Goal: Transaction & Acquisition: Purchase product/service

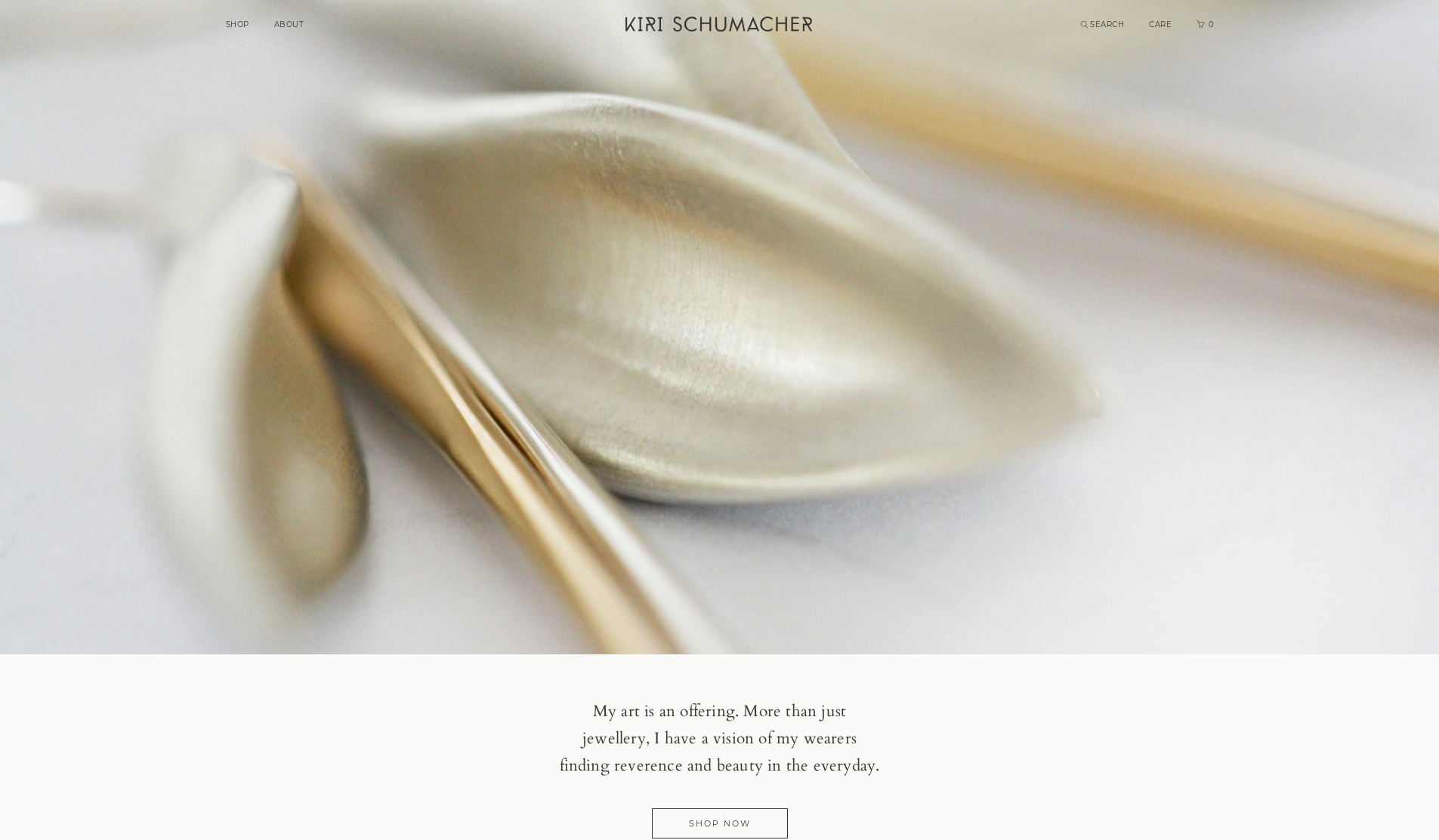
click at [243, 23] on link "SHOP" at bounding box center [237, 24] width 24 height 10
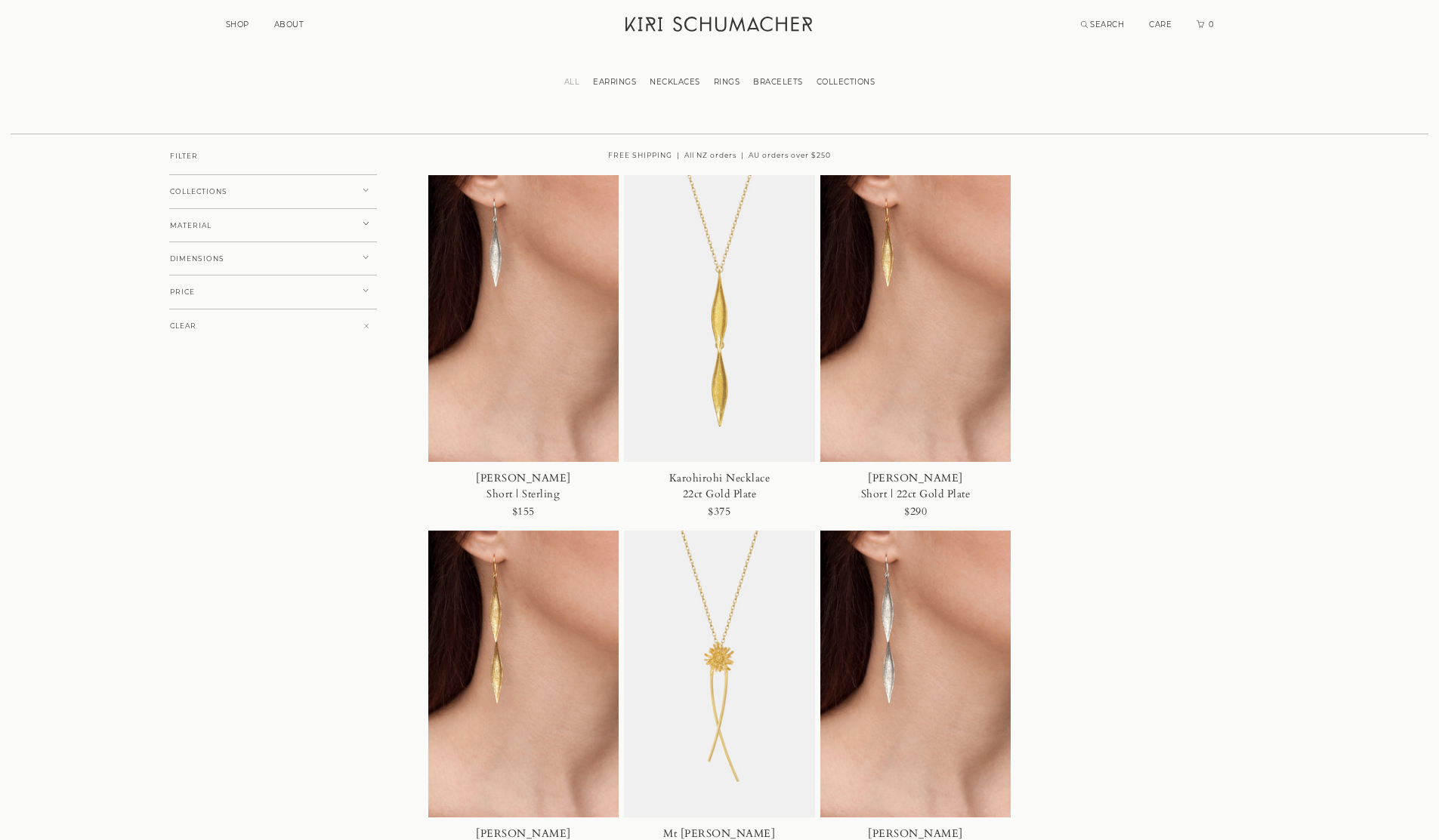
click at [369, 324] on button "CLEAR" at bounding box center [273, 326] width 208 height 35
click at [368, 191] on icon at bounding box center [366, 190] width 5 height 3
click at [731, 83] on link "RINGS" at bounding box center [727, 82] width 40 height 10
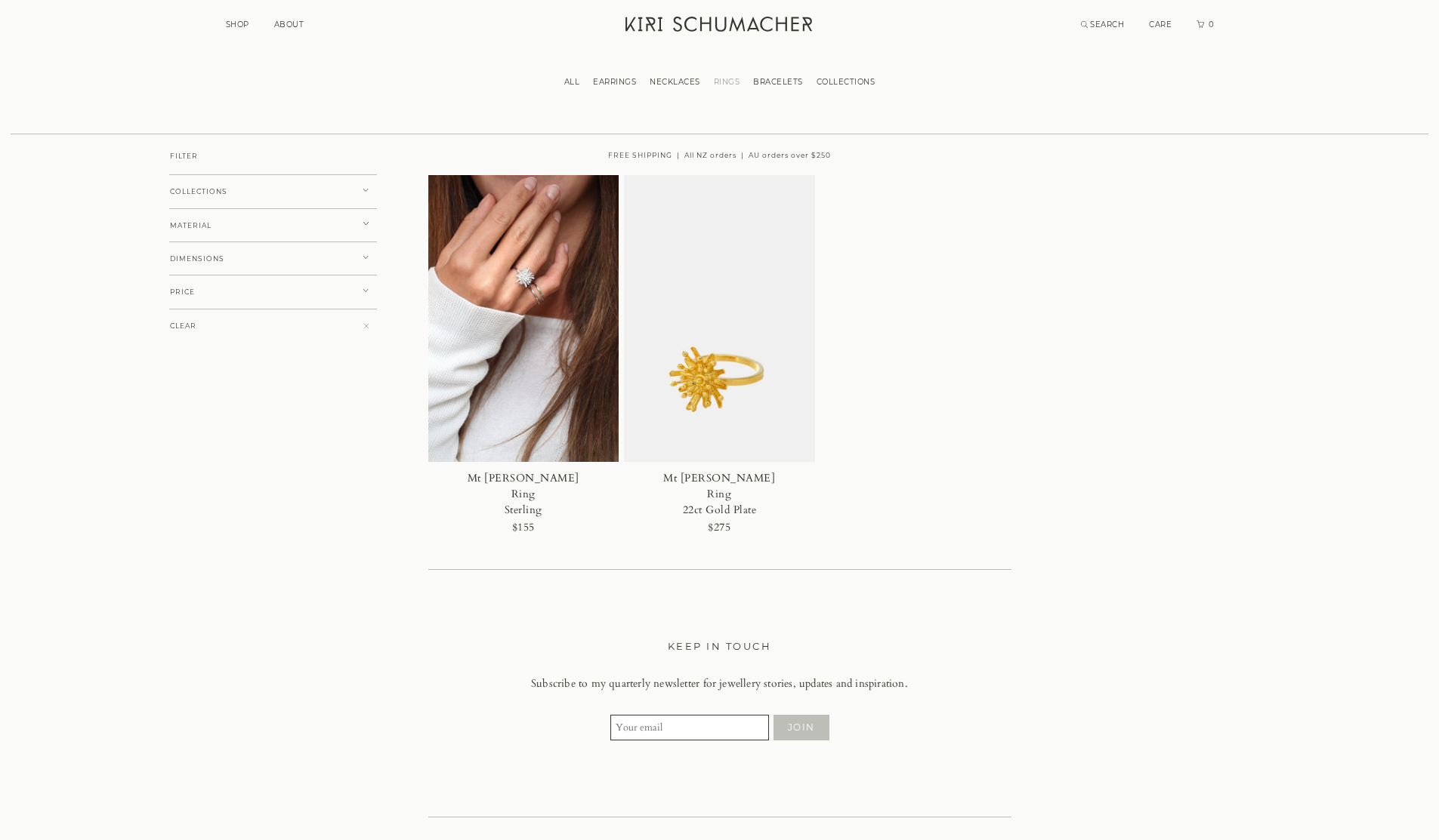
click at [538, 283] on img at bounding box center [523, 318] width 191 height 287
